Goal: Task Accomplishment & Management: Complete application form

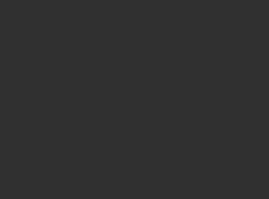
scroll to position [115, 0]
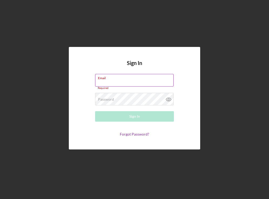
paste input "[EMAIL_ADDRESS][DOMAIN_NAME]"
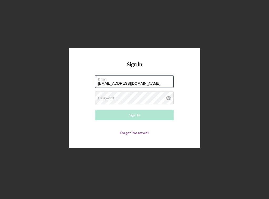
type input "[EMAIL_ADDRESS][DOMAIN_NAME]"
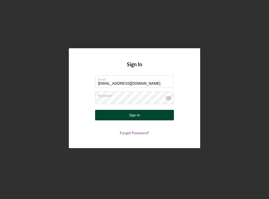
click at [126, 118] on button "Sign In" at bounding box center [134, 115] width 79 height 10
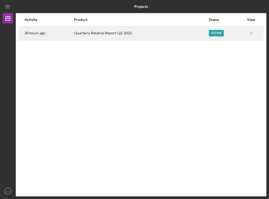
click at [146, 35] on div "Quarterly Relative Report-Q2-2025" at bounding box center [141, 33] width 134 height 13
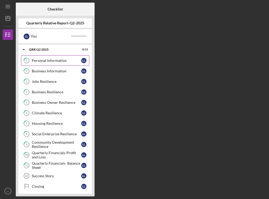
click at [60, 61] on div "Personal Information" at bounding box center [56, 61] width 49 height 4
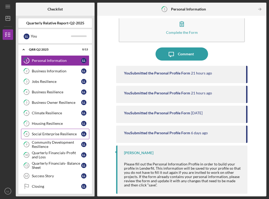
scroll to position [3, 0]
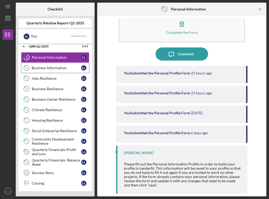
click at [60, 67] on div "Business Information" at bounding box center [56, 68] width 49 height 4
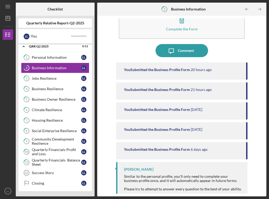
scroll to position [34, 0]
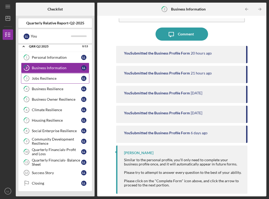
click at [63, 76] on div "Jobs Resilience" at bounding box center [56, 78] width 49 height 4
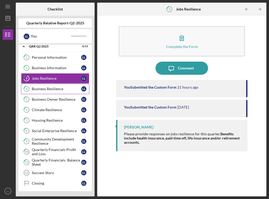
click at [63, 84] on link "4 Business Resilience L L" at bounding box center [55, 89] width 68 height 10
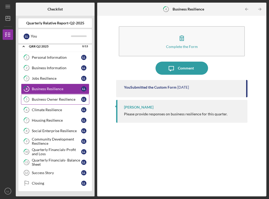
click at [63, 95] on link "5 Business Owner Resilience L L" at bounding box center [55, 99] width 68 height 10
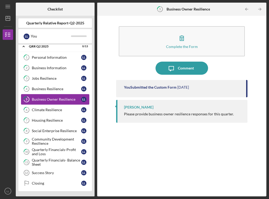
click at [62, 104] on link "5 Business Owner Resilience L L" at bounding box center [55, 99] width 68 height 10
click at [62, 109] on div "Climate Resilience" at bounding box center [56, 110] width 49 height 4
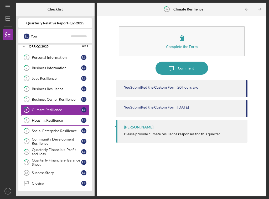
click at [60, 119] on div "Housing Resilience" at bounding box center [56, 120] width 49 height 4
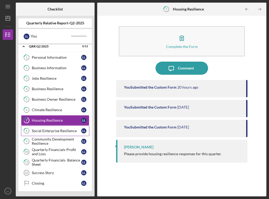
click at [60, 130] on div "Social Enterprise Resilience" at bounding box center [56, 131] width 49 height 4
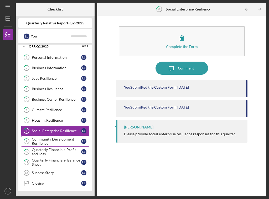
click at [61, 140] on div "Community Development Resilience" at bounding box center [56, 141] width 49 height 8
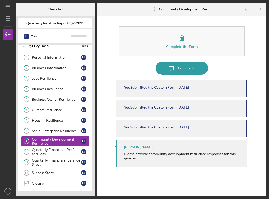
click at [60, 151] on div "Quarterly Financials-Profit and Loss" at bounding box center [56, 152] width 49 height 8
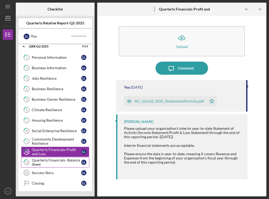
click at [60, 160] on div "Quarterly Financials- Balance Sheet" at bounding box center [56, 162] width 49 height 8
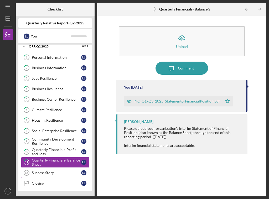
click at [60, 172] on div "Success Story" at bounding box center [56, 173] width 49 height 4
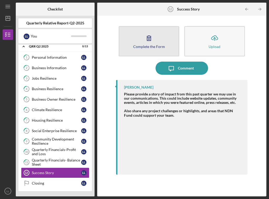
click at [154, 41] on icon "button" at bounding box center [148, 37] width 13 height 13
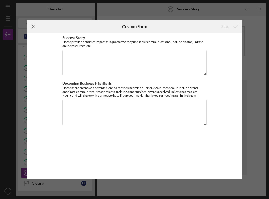
click at [34, 26] on line at bounding box center [33, 26] width 3 height 3
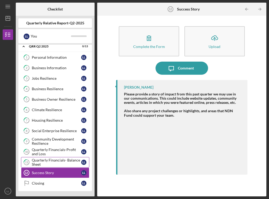
click at [65, 161] on div "Quarterly Financials- Balance Sheet" at bounding box center [56, 162] width 49 height 8
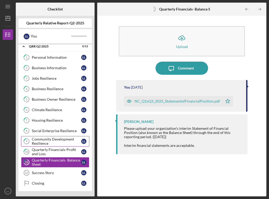
click at [54, 138] on div "Community Development Resilience" at bounding box center [56, 141] width 49 height 8
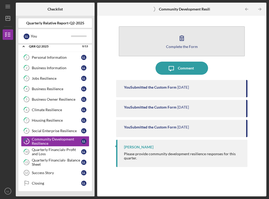
click at [178, 41] on icon "button" at bounding box center [181, 37] width 13 height 13
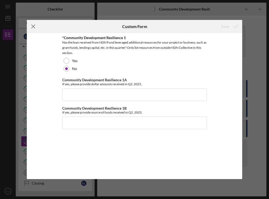
click at [31, 25] on icon "Icon/Menu Close" at bounding box center [33, 26] width 13 height 13
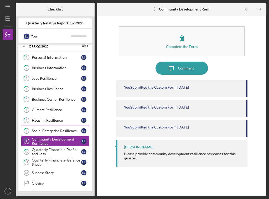
click at [40, 130] on div "Social Enterprise Resilience" at bounding box center [56, 131] width 49 height 4
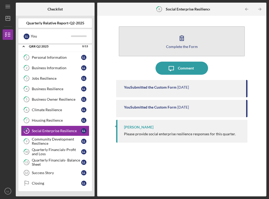
click at [177, 41] on icon "button" at bounding box center [181, 37] width 13 height 13
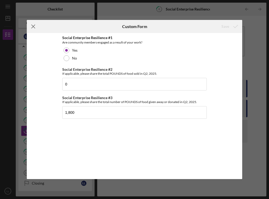
click at [33, 26] on line at bounding box center [33, 26] width 3 height 3
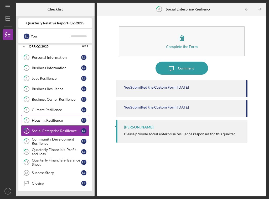
click at [54, 118] on div "Housing Resilience" at bounding box center [56, 120] width 49 height 4
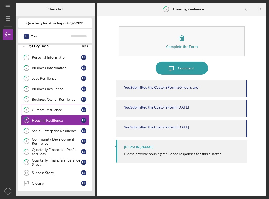
click at [54, 108] on div "Climate Resilience" at bounding box center [56, 110] width 49 height 4
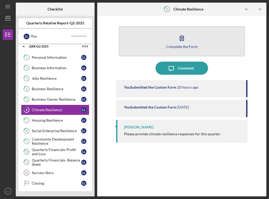
click at [172, 38] on button "Complete the Form Form" at bounding box center [182, 41] width 126 height 30
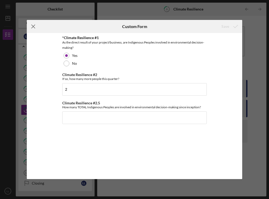
click at [33, 26] on icon "Icon/Menu Close" at bounding box center [33, 26] width 13 height 13
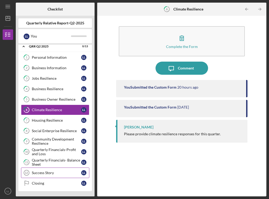
click at [55, 175] on div "Success Story" at bounding box center [56, 173] width 49 height 4
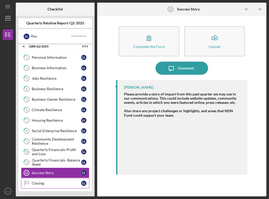
click at [56, 184] on div "Closing" at bounding box center [56, 183] width 49 height 4
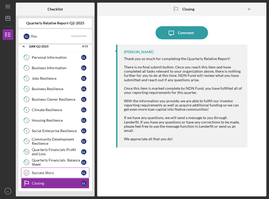
click at [56, 175] on link "Success Story 12 Success Story L L" at bounding box center [55, 173] width 68 height 10
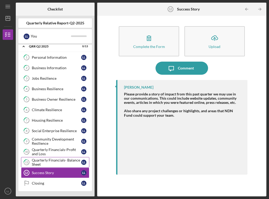
click at [56, 162] on div "Quarterly Financials- Balance Sheet" at bounding box center [56, 162] width 49 height 8
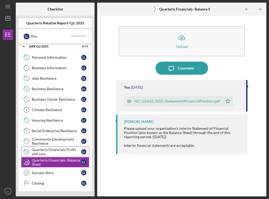
click at [62, 152] on div "Quarterly Financials-Profit and Loss" at bounding box center [56, 152] width 49 height 8
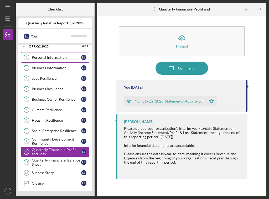
click at [52, 57] on div "Personal Information" at bounding box center [56, 57] width 49 height 4
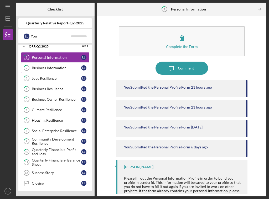
click at [55, 67] on div "Business Information" at bounding box center [56, 68] width 49 height 4
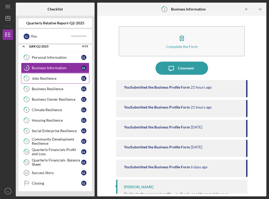
click at [53, 81] on link "3 Jobs Resilience L L" at bounding box center [55, 78] width 68 height 10
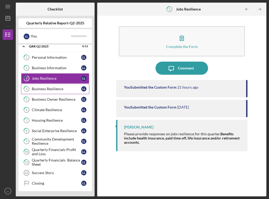
click at [52, 89] on div "Business Resilience" at bounding box center [56, 89] width 49 height 4
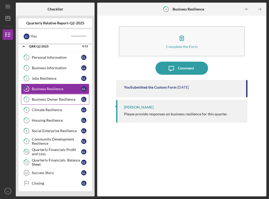
click at [54, 100] on div "Business Owner Resilience" at bounding box center [56, 99] width 49 height 4
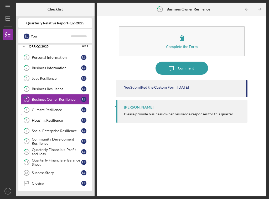
click at [49, 108] on div "Climate Resilience" at bounding box center [56, 110] width 49 height 4
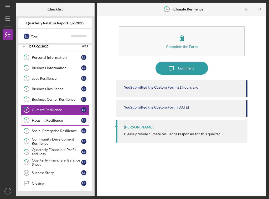
click at [48, 120] on div "Housing Resilience" at bounding box center [56, 120] width 49 height 4
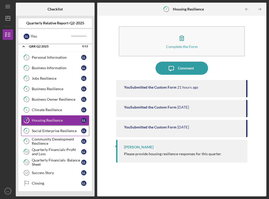
click at [51, 130] on div "Social Enterprise Resilience" at bounding box center [56, 131] width 49 height 4
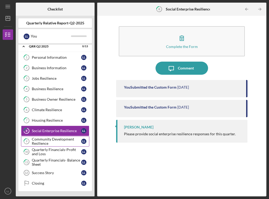
click at [51, 140] on div "Community Development Resilience" at bounding box center [56, 141] width 49 height 8
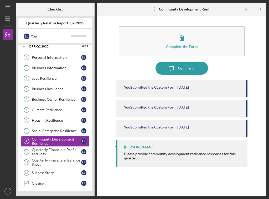
click at [52, 151] on div "Quarterly Financials-Profit and Loss" at bounding box center [56, 152] width 49 height 8
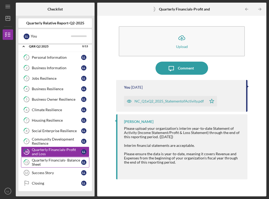
click at [53, 161] on div "Quarterly Financials- Balance Sheet" at bounding box center [56, 162] width 49 height 8
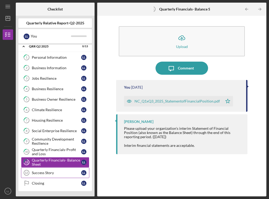
click at [53, 171] on div "Success Story" at bounding box center [56, 173] width 49 height 4
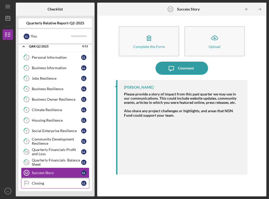
click at [54, 181] on div "Closing" at bounding box center [56, 183] width 49 height 4
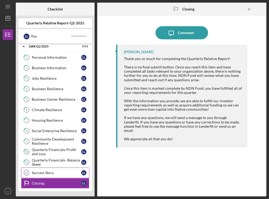
click at [51, 172] on div "Success Story" at bounding box center [56, 173] width 49 height 4
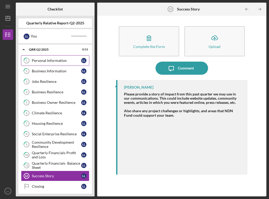
click at [47, 59] on div "Personal Information" at bounding box center [56, 61] width 49 height 4
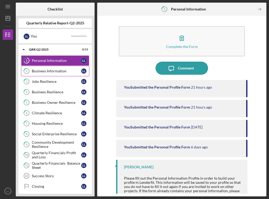
click at [49, 70] on div "Business Information" at bounding box center [56, 71] width 49 height 4
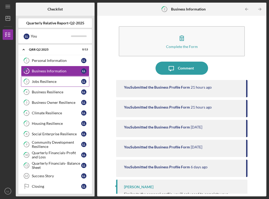
click at [50, 81] on div "Jobs Resilience" at bounding box center [56, 81] width 49 height 4
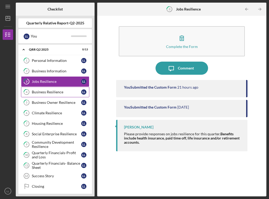
click at [51, 91] on div "Business Resilience" at bounding box center [56, 92] width 49 height 4
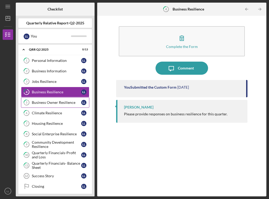
click at [54, 103] on div "Business Owner Resilience" at bounding box center [56, 102] width 49 height 4
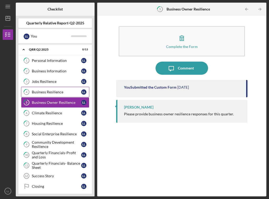
click at [52, 95] on link "4 Business Resilience L L" at bounding box center [55, 92] width 68 height 10
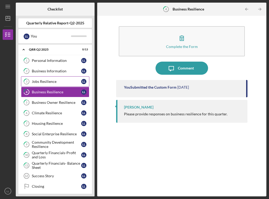
click at [50, 86] on link "3 Jobs Resilience L L" at bounding box center [55, 81] width 68 height 10
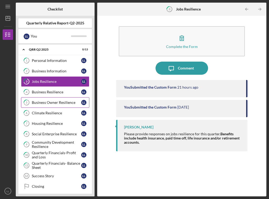
click at [51, 104] on div "Business Owner Resilience" at bounding box center [56, 102] width 49 height 4
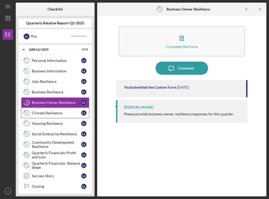
click at [51, 114] on div "Climate Resilience" at bounding box center [56, 113] width 49 height 4
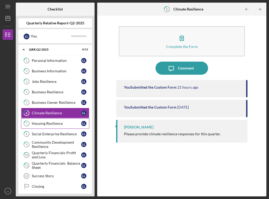
click at [52, 125] on div "Housing Resilience" at bounding box center [56, 123] width 49 height 4
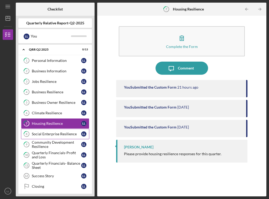
click at [54, 135] on div "Social Enterprise Resilience" at bounding box center [56, 134] width 49 height 4
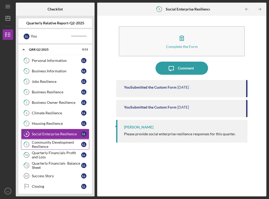
click at [53, 143] on div "Community Development Resilience" at bounding box center [56, 144] width 49 height 8
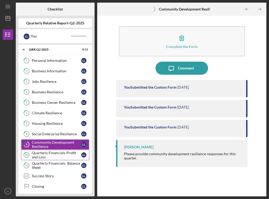
click at [55, 155] on div "Quarterly Financials-Profit and Loss" at bounding box center [56, 155] width 49 height 8
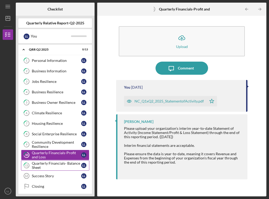
click at [53, 164] on div "Quarterly Financials- Balance Sheet" at bounding box center [56, 165] width 49 height 8
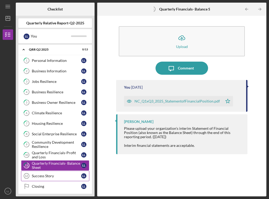
click at [54, 174] on link "Success Story 12 Success Story L L" at bounding box center [55, 176] width 68 height 10
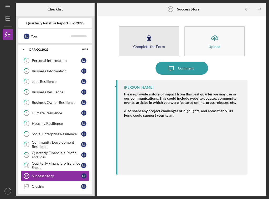
click at [146, 38] on icon "button" at bounding box center [148, 37] width 13 height 13
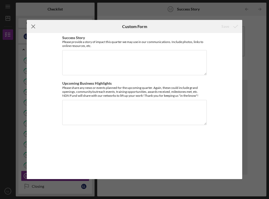
click at [32, 28] on icon "Icon/Menu Close" at bounding box center [33, 26] width 13 height 13
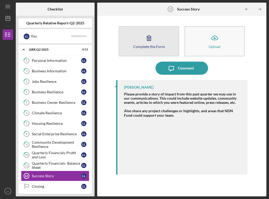
click at [149, 42] on icon "button" at bounding box center [148, 37] width 13 height 13
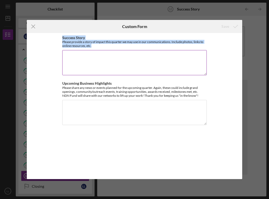
drag, startPoint x: 63, startPoint y: 37, endPoint x: 92, endPoint y: 46, distance: 30.3
type textarea "Success Story Please provide a story of impact this quarter we may use in our c…"
click at [92, 46] on div "Success Story Please provide a story of impact this quarter we may use in our c…" at bounding box center [134, 42] width 144 height 12
copy div "Success Story Please provide a story of impact this quarter we may use in our c…"
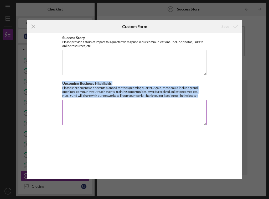
drag, startPoint x: 62, startPoint y: 83, endPoint x: 206, endPoint y: 96, distance: 144.6
click at [206, 96] on div "Success Story Please provide a story of impact this quarter we may use in our c…" at bounding box center [134, 106] width 215 height 146
copy div "Upcoming Business Highlights Please share any news or events planned for the up…"
